Goal: Find specific page/section: Find specific page/section

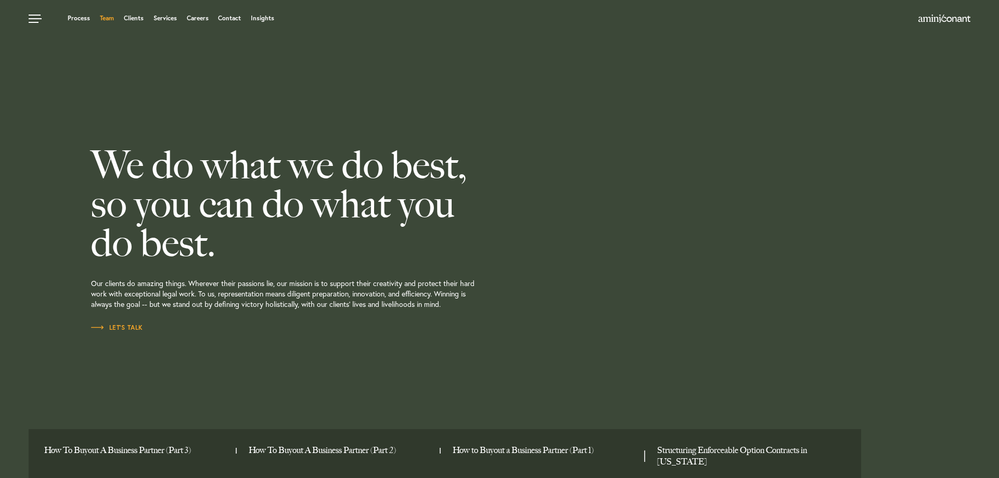
click at [106, 19] on link "Team" at bounding box center [107, 18] width 14 height 6
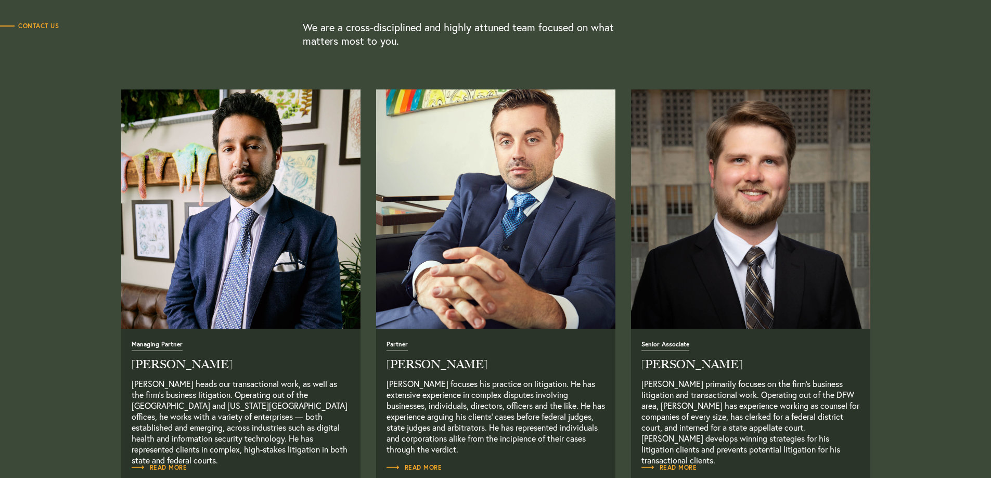
scroll to position [416, 0]
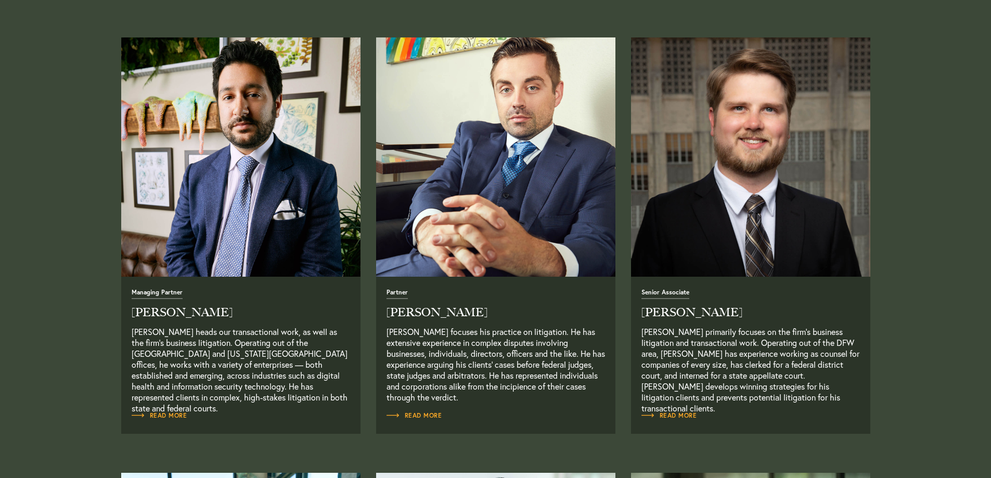
click at [504, 195] on img "Read Full Bio" at bounding box center [495, 157] width 251 height 251
